Goal: Information Seeking & Learning: Learn about a topic

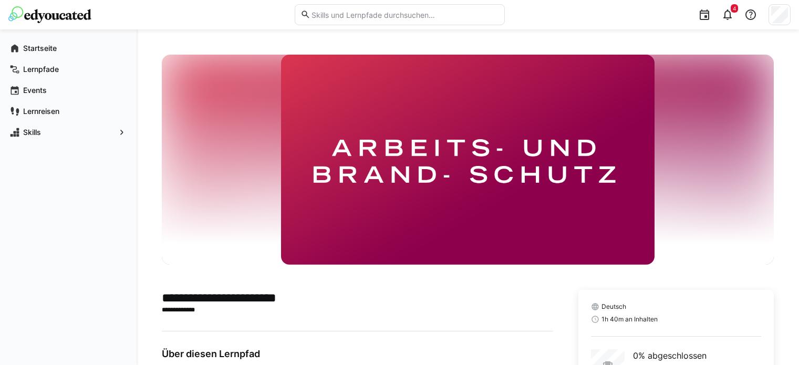
scroll to position [89, 0]
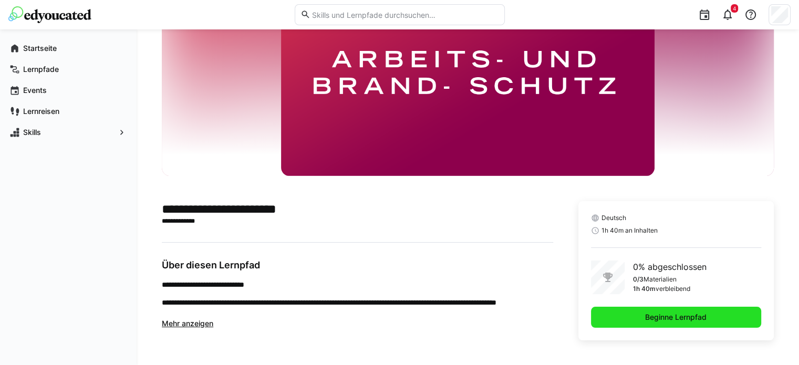
click at [663, 314] on span "Beginne Lernpfad" at bounding box center [675, 317] width 65 height 11
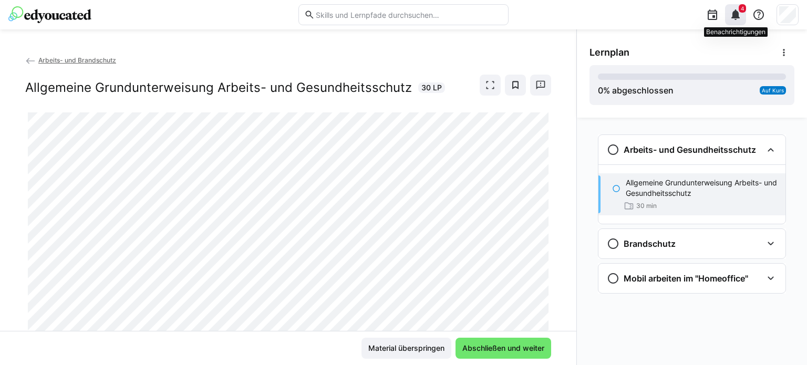
click at [738, 15] on eds-icon at bounding box center [735, 14] width 13 height 13
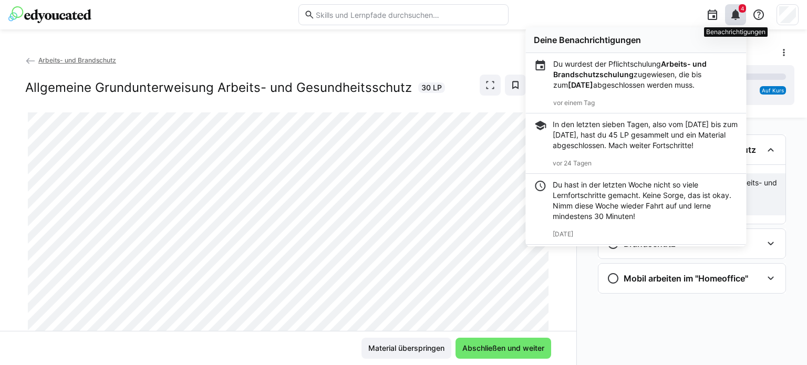
click at [738, 15] on eds-icon at bounding box center [735, 14] width 13 height 13
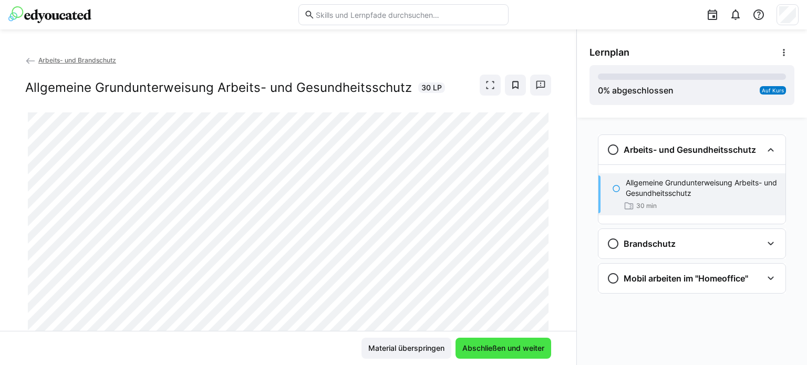
click at [469, 347] on span "Abschließen und weiter" at bounding box center [503, 348] width 85 height 11
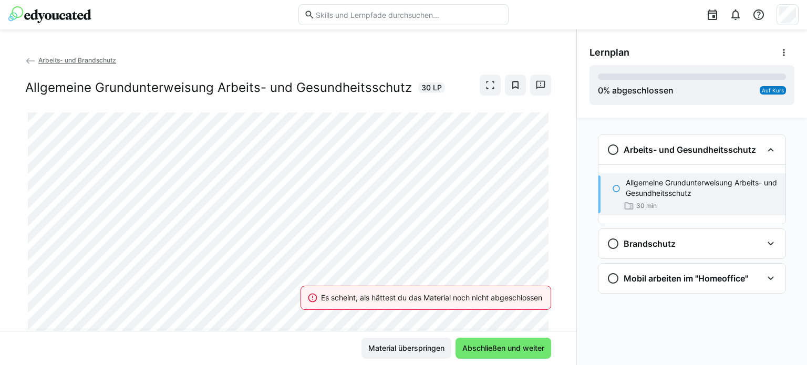
scroll to position [33, 0]
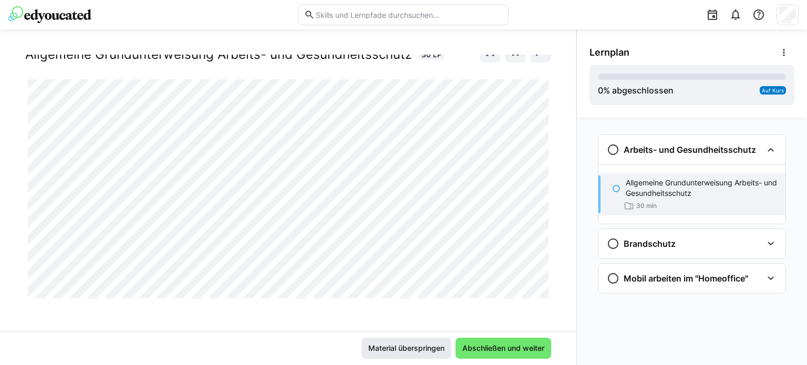
click at [385, 355] on span "Material überspringen" at bounding box center [406, 348] width 90 height 21
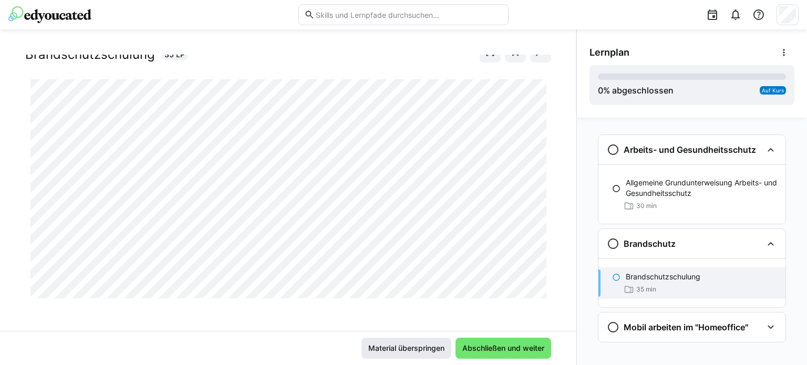
click at [376, 354] on span "Material überspringen" at bounding box center [406, 348] width 90 height 21
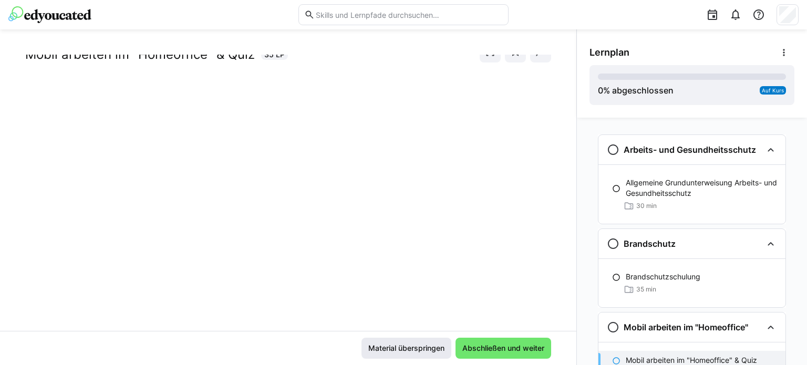
scroll to position [9, 0]
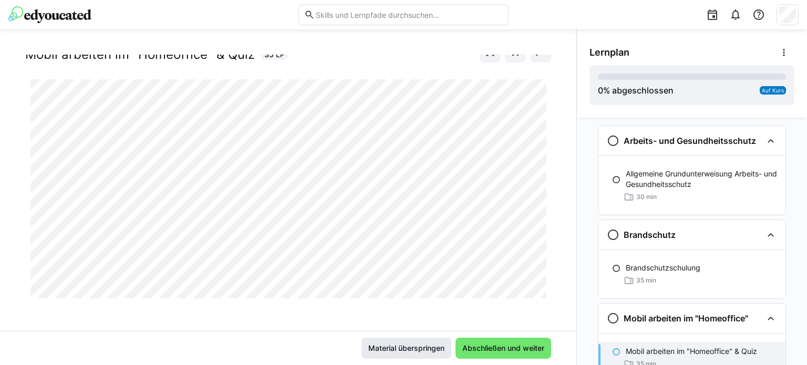
click at [396, 346] on span "Material überspringen" at bounding box center [406, 348] width 79 height 11
click at [428, 347] on span "Material überspringen" at bounding box center [406, 348] width 79 height 11
click at [469, 342] on span "Abschließen und weiter" at bounding box center [503, 348] width 96 height 21
click at [485, 352] on span "Abschließen und weiter" at bounding box center [503, 348] width 85 height 11
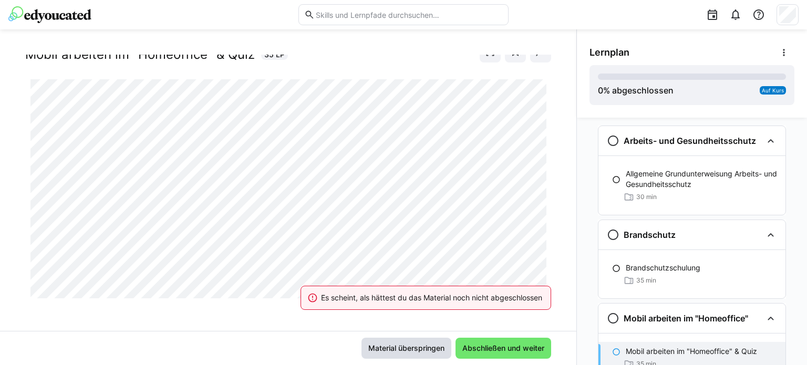
click at [416, 350] on span "Material überspringen" at bounding box center [406, 348] width 79 height 11
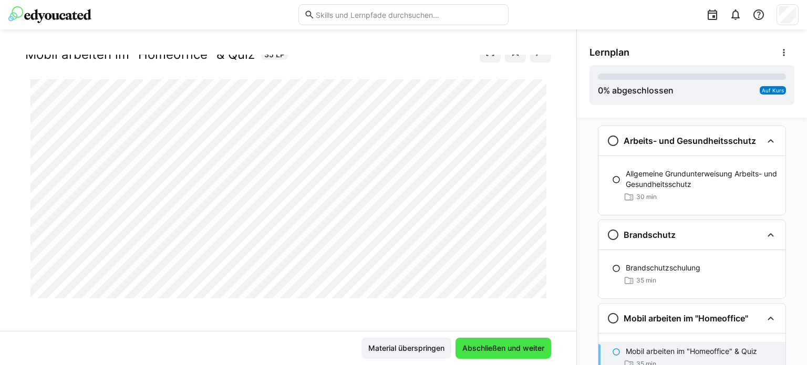
click at [490, 347] on span "Abschließen und weiter" at bounding box center [503, 348] width 85 height 11
click at [471, 359] on span "Abschließen und weiter" at bounding box center [503, 348] width 96 height 21
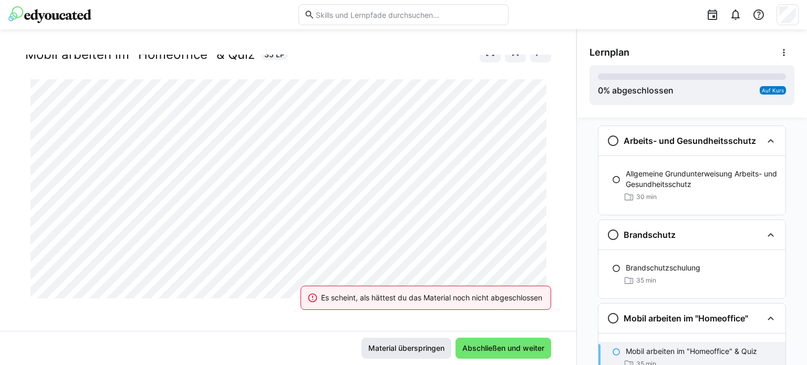
click at [399, 352] on span "Material überspringen" at bounding box center [406, 348] width 79 height 11
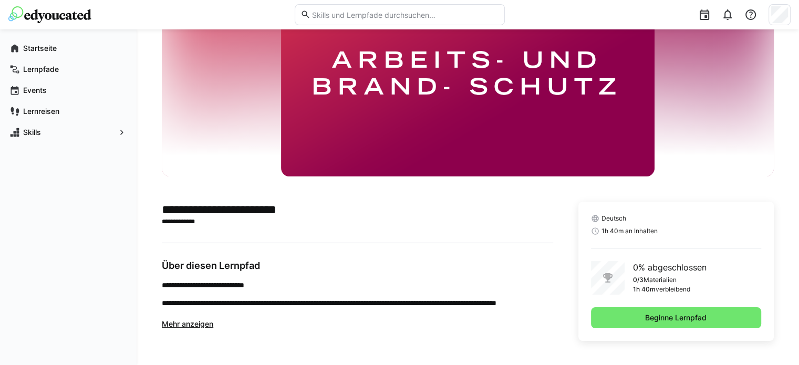
scroll to position [89, 0]
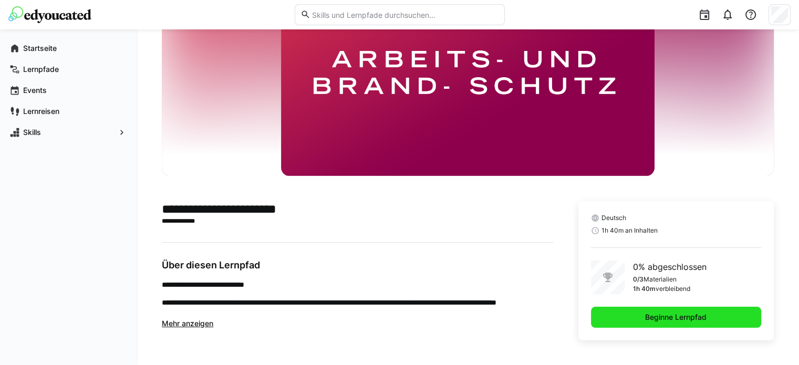
click at [713, 317] on span "Beginne Lernpfad" at bounding box center [676, 317] width 170 height 21
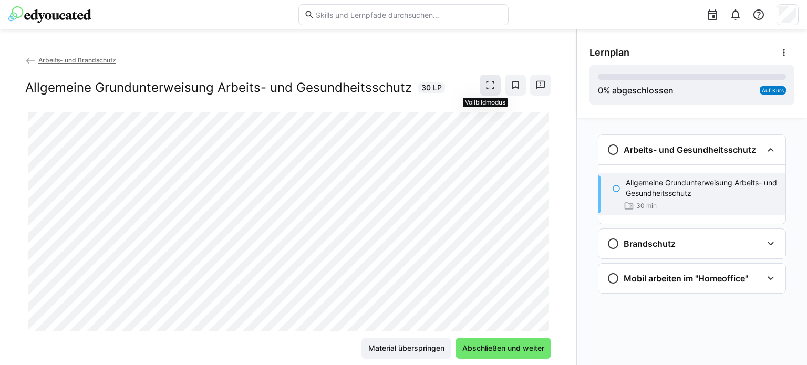
click at [490, 81] on eds-icon at bounding box center [490, 85] width 11 height 11
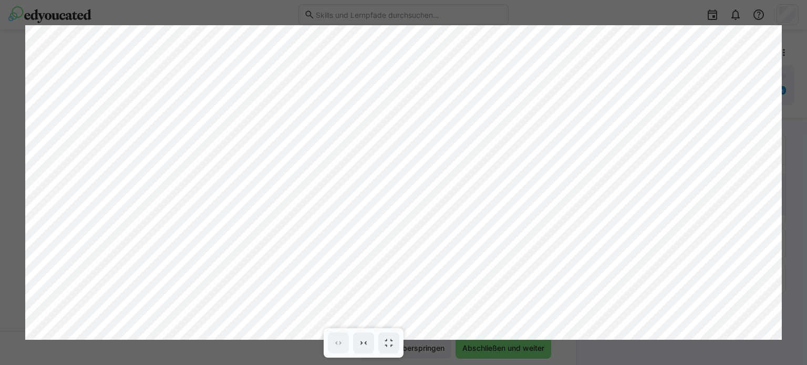
click at [798, 62] on div at bounding box center [403, 182] width 807 height 365
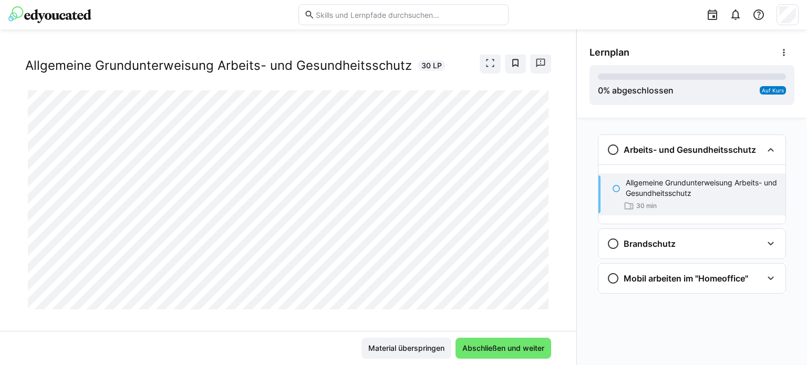
scroll to position [33, 0]
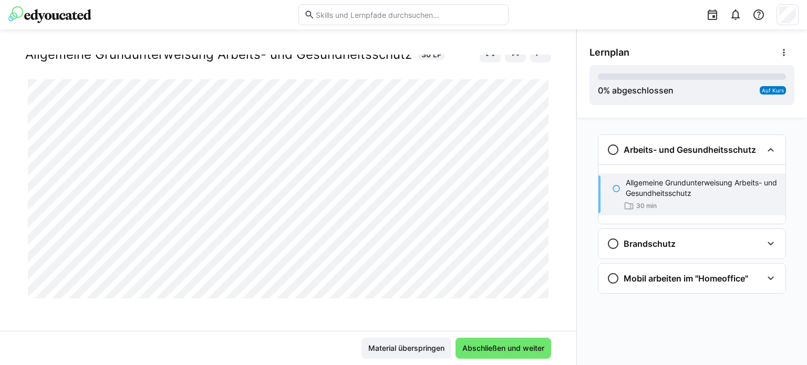
click at [473, 338] on app-learning-content-continue-button-component "Abschließen und weiter" at bounding box center [503, 348] width 96 height 21
click at [474, 343] on span "Abschließen und weiter" at bounding box center [503, 348] width 85 height 11
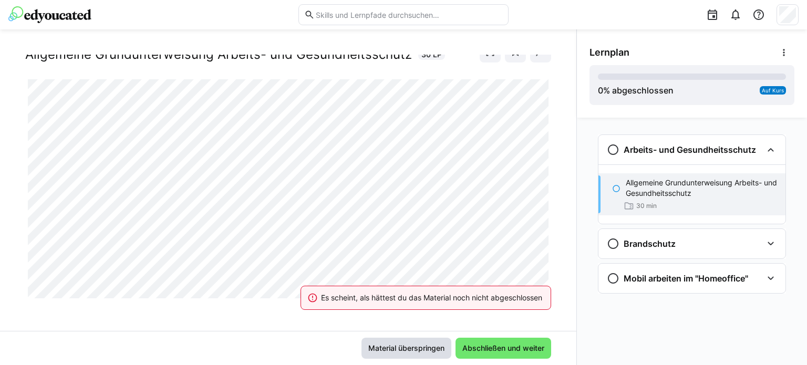
click at [427, 350] on span "Material überspringen" at bounding box center [406, 348] width 79 height 11
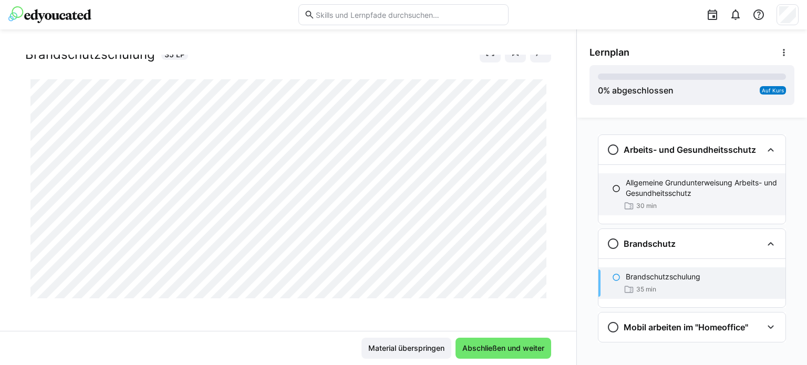
click at [661, 197] on p "Allgemeine Grundunterweisung Arbeits- und Gesundheitsschutz" at bounding box center [701, 188] width 151 height 21
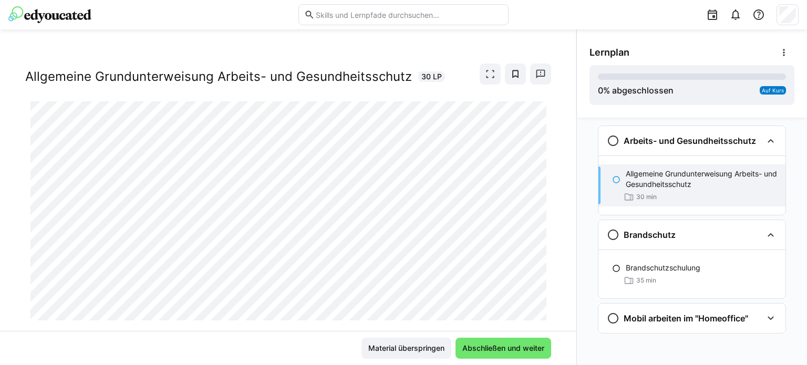
scroll to position [0, 0]
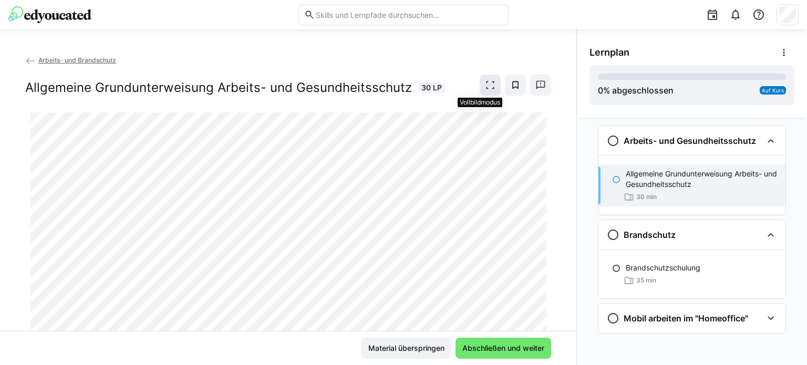
click at [490, 79] on span at bounding box center [490, 85] width 21 height 21
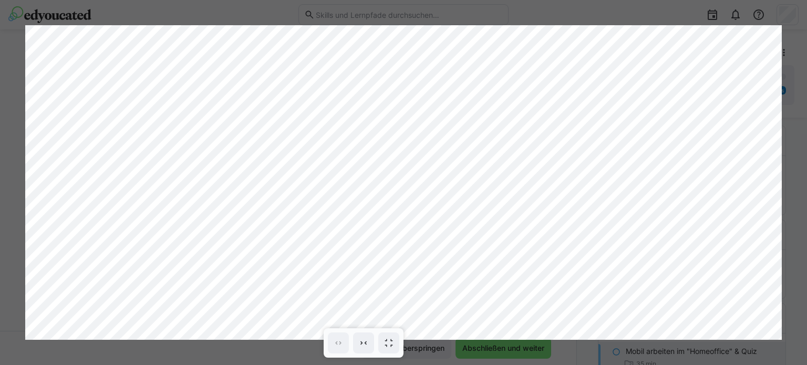
click at [470, 345] on div at bounding box center [403, 182] width 807 height 365
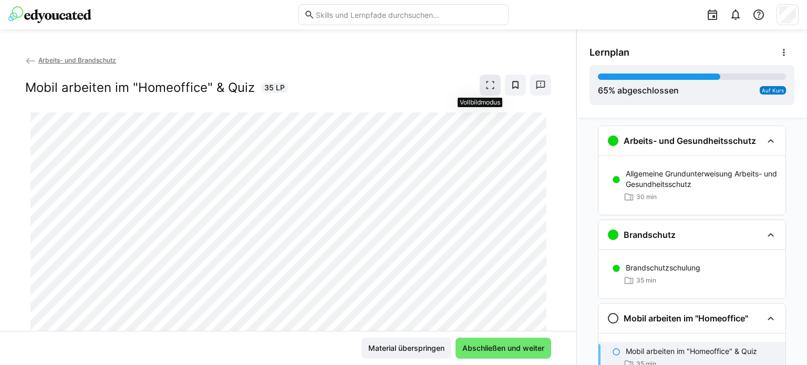
click at [486, 75] on span at bounding box center [490, 85] width 21 height 21
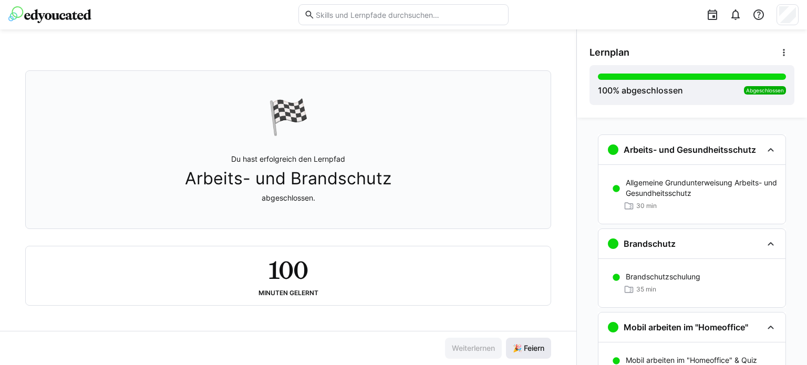
click at [534, 354] on span "🎉 Feiern" at bounding box center [528, 348] width 45 height 21
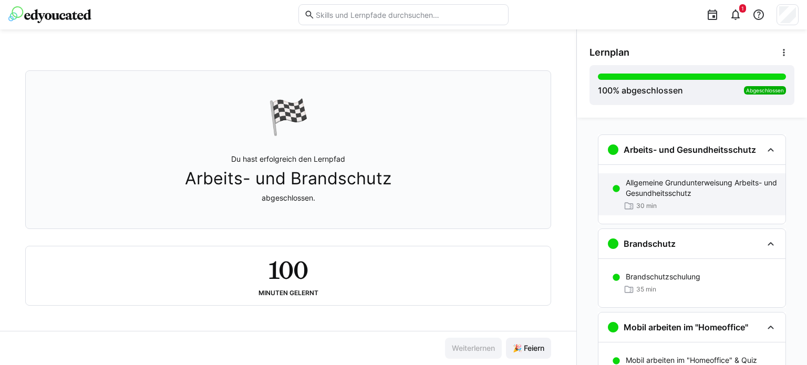
scroll to position [105, 0]
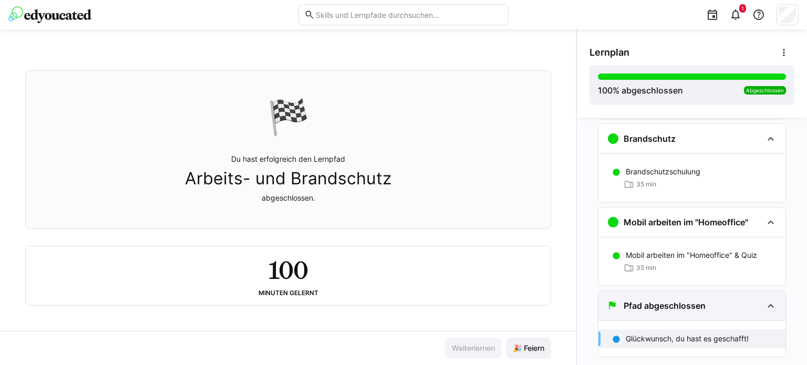
click at [677, 304] on h3 "Pfad abgeschlossen" at bounding box center [665, 305] width 82 height 11
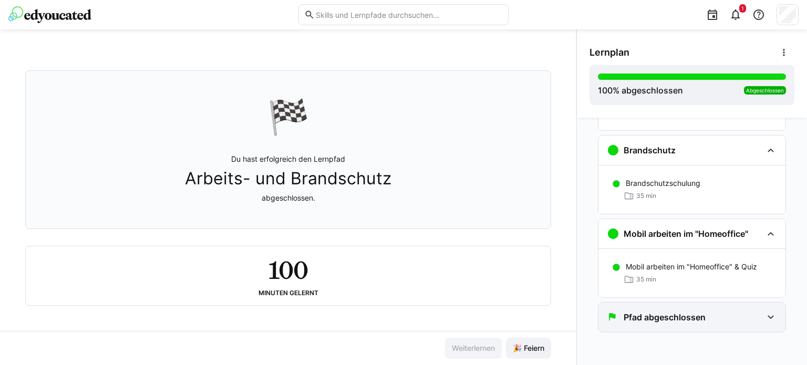
scroll to position [92, 0]
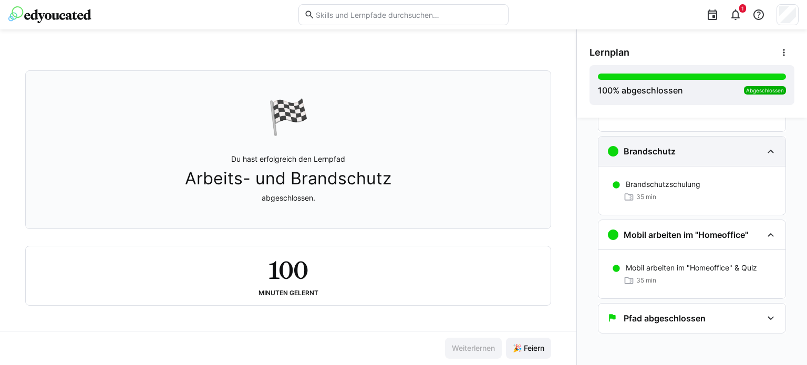
click at [666, 164] on div "Brandschutz" at bounding box center [691, 151] width 187 height 29
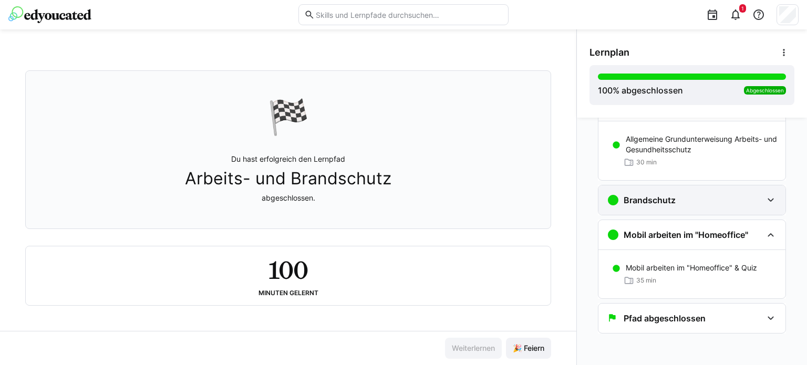
click at [667, 211] on div "Brandschutz" at bounding box center [691, 199] width 187 height 29
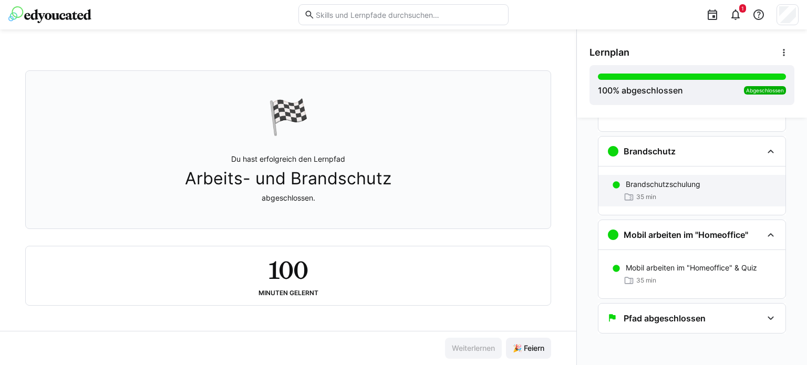
click at [660, 184] on p "Brandschutzschulung" at bounding box center [663, 184] width 75 height 11
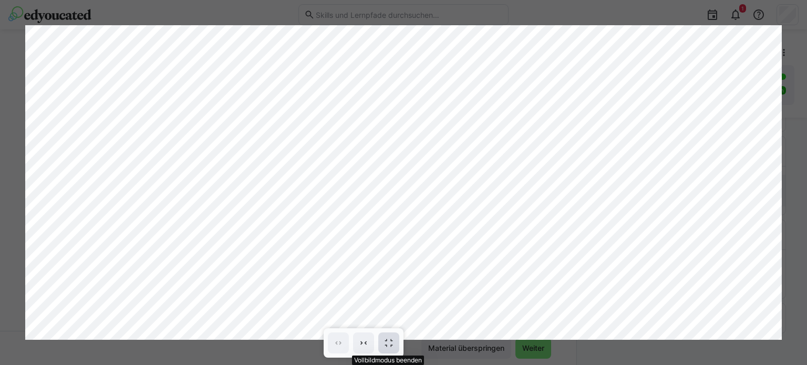
click at [389, 341] on eds-icon at bounding box center [388, 343] width 11 height 11
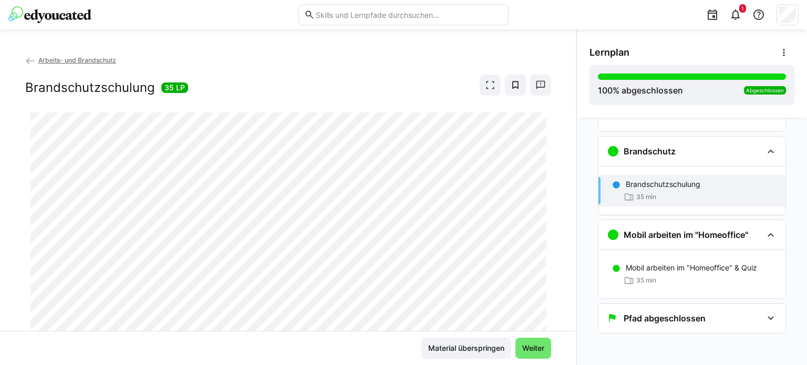
click at [38, 10] on img at bounding box center [49, 14] width 83 height 17
